Goal: Register for event/course

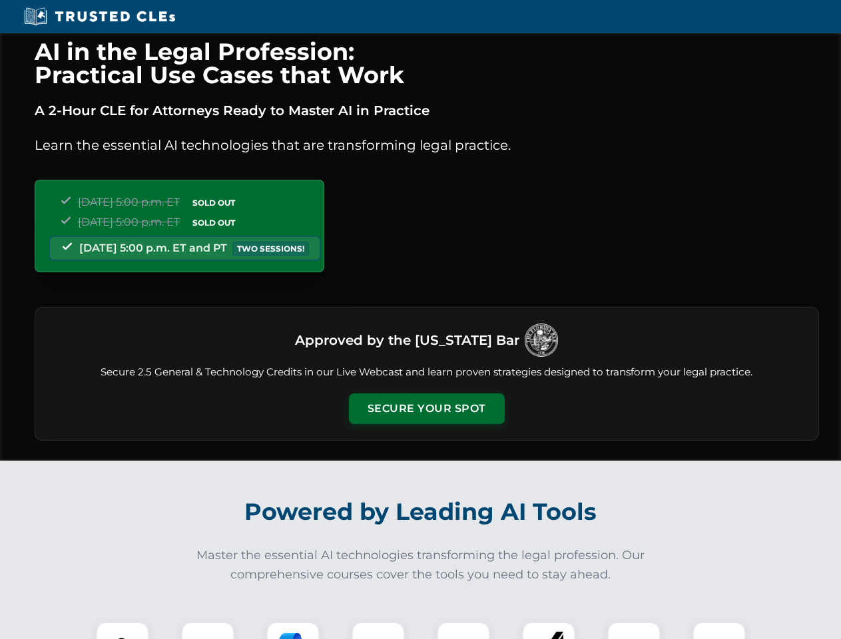
click at [426, 409] on button "Secure Your Spot" at bounding box center [427, 409] width 156 height 31
click at [123, 631] on img at bounding box center [122, 648] width 39 height 39
click at [208, 631] on div at bounding box center [207, 648] width 53 height 53
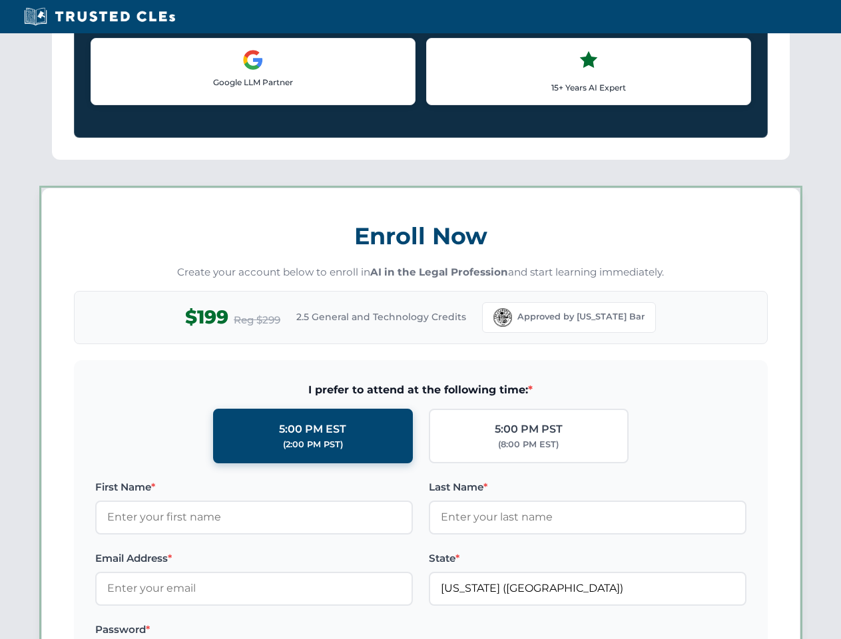
click at [378, 631] on label "Password *" at bounding box center [254, 630] width 318 height 16
